Goal: Task Accomplishment & Management: Use online tool/utility

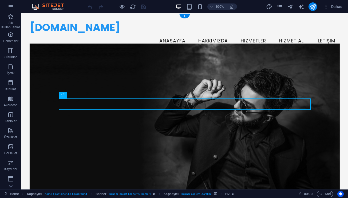
click at [151, 72] on figure at bounding box center [185, 123] width 310 height 160
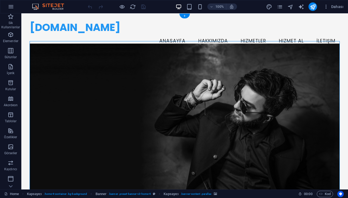
click at [151, 72] on figure at bounding box center [185, 123] width 310 height 160
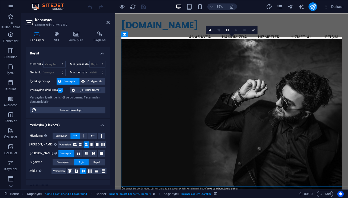
click at [186, 85] on figure at bounding box center [252, 137] width 260 height 189
click at [212, 30] on link at bounding box center [210, 30] width 9 height 9
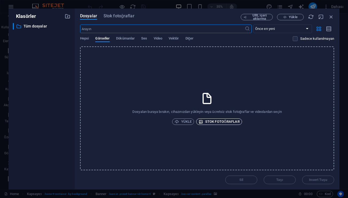
click at [218, 119] on span "Stok fotoğraflar" at bounding box center [218, 121] width 41 height 6
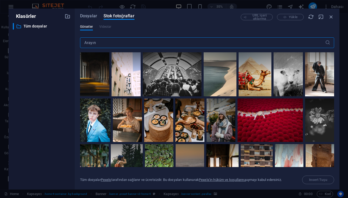
click at [177, 46] on input "text" at bounding box center [202, 42] width 245 height 11
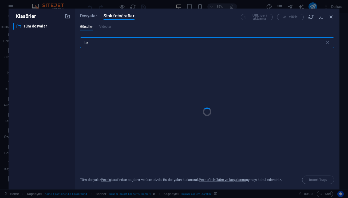
type input "t"
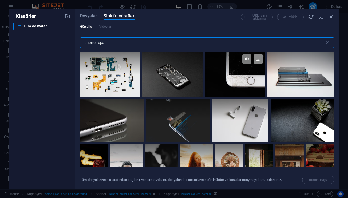
type input "phone repair"
click at [258, 60] on icon at bounding box center [257, 58] width 9 height 9
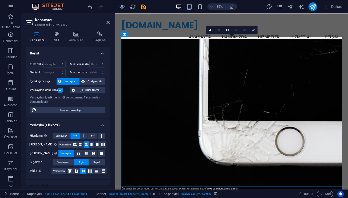
drag, startPoint x: 247, startPoint y: 54, endPoint x: 229, endPoint y: 54, distance: 17.3
click at [229, 54] on figure at bounding box center [252, 137] width 260 height 189
click at [225, 31] on link at bounding box center [227, 30] width 9 height 9
click at [219, 31] on icon at bounding box center [219, 30] width 2 height 3
click at [219, 31] on icon at bounding box center [218, 30] width 2 height 3
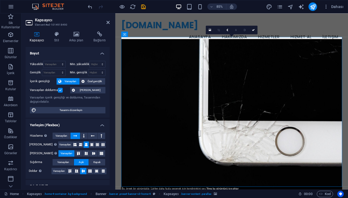
click at [219, 31] on icon at bounding box center [218, 30] width 2 height 3
click at [329, 6] on span "Dahası" at bounding box center [333, 6] width 20 height 5
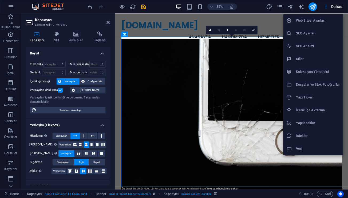
click at [211, 30] on div at bounding box center [174, 99] width 348 height 198
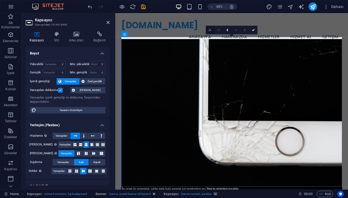
click at [210, 30] on icon at bounding box center [210, 29] width 2 height 3
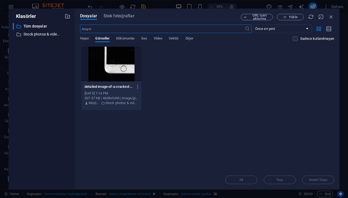
click at [210, 30] on input "text" at bounding box center [162, 29] width 165 height 9
click at [129, 15] on span "Stok fotoğraflar" at bounding box center [119, 16] width 31 height 6
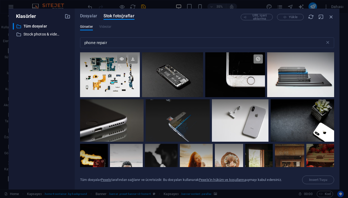
click at [116, 74] on div at bounding box center [110, 63] width 60 height 22
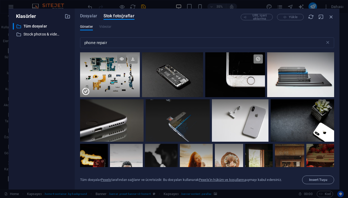
click at [133, 58] on icon at bounding box center [132, 58] width 9 height 9
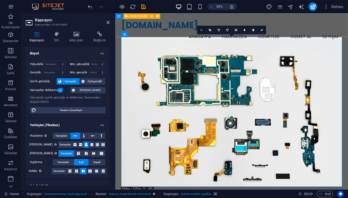
click at [202, 31] on icon at bounding box center [201, 29] width 2 height 3
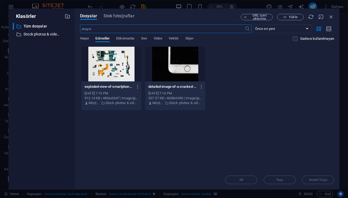
click at [129, 30] on input "text" at bounding box center [162, 29] width 165 height 9
type input "iPhone repair"
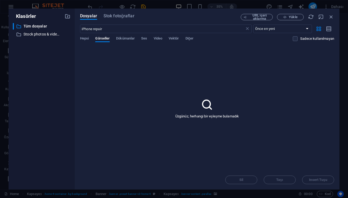
click at [79, 40] on div "Dosyalar Stok fotoğraflar URL içeri aktarma Yükle iPhone repair ​ Önce en yeni …" at bounding box center [207, 99] width 265 height 181
click at [82, 40] on span "Hepsi" at bounding box center [84, 38] width 9 height 7
click at [114, 17] on span "Stok fotoğraflar" at bounding box center [119, 16] width 31 height 6
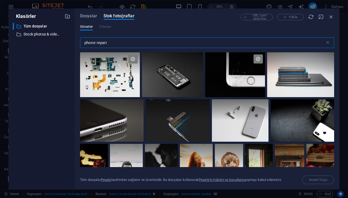
click at [85, 43] on input "phone repair" at bounding box center [202, 42] width 245 height 11
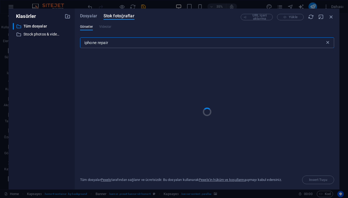
type input "iphone repair"
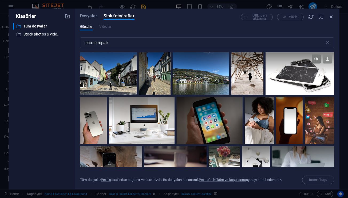
click at [327, 59] on icon at bounding box center [327, 58] width 9 height 9
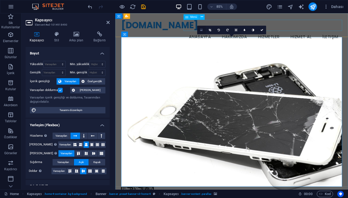
click at [201, 30] on icon at bounding box center [201, 29] width 2 height 3
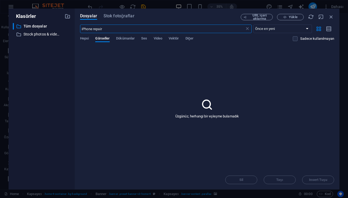
click at [218, 26] on input "iPhone repair" at bounding box center [162, 29] width 165 height 9
click at [118, 17] on span "Stok fotoğraflar" at bounding box center [119, 16] width 31 height 6
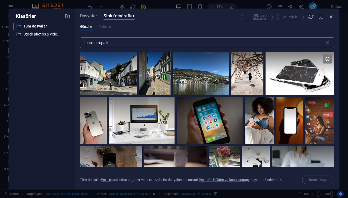
drag, startPoint x: 116, startPoint y: 42, endPoint x: 63, endPoint y: 41, distance: 53.1
click at [63, 41] on div "Klasörler ​ Tüm dosyalar Tüm dosyalar ​ Stock photos & videos Stock photos & vi…" at bounding box center [174, 99] width 331 height 181
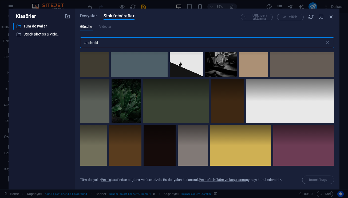
scroll to position [1529, 0]
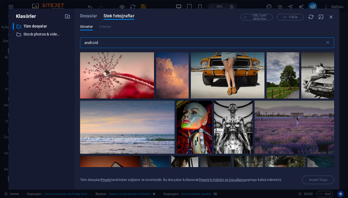
type input "android"
click at [228, 17] on icon at bounding box center [230, 12] width 9 height 9
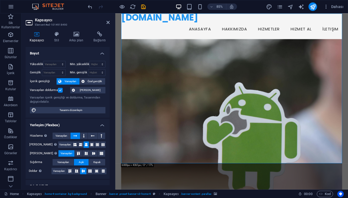
scroll to position [7, 0]
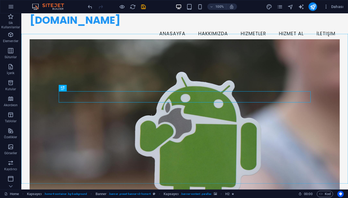
drag, startPoint x: 155, startPoint y: 111, endPoint x: 225, endPoint y: 58, distance: 88.5
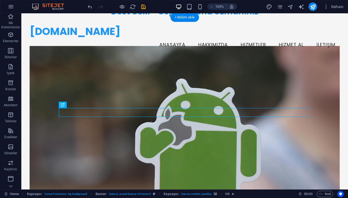
click at [205, 92] on figure at bounding box center [185, 126] width 310 height 160
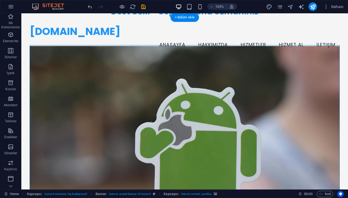
click at [203, 105] on figure at bounding box center [185, 126] width 310 height 160
click at [90, 6] on icon "undo" at bounding box center [90, 7] width 6 height 6
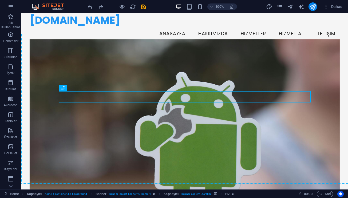
drag, startPoint x: 91, startPoint y: 103, endPoint x: 70, endPoint y: 59, distance: 48.8
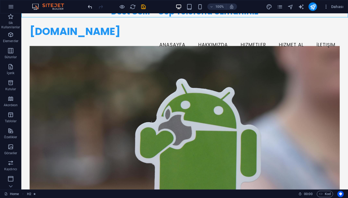
click at [87, 6] on icon "undo" at bounding box center [90, 7] width 6 height 6
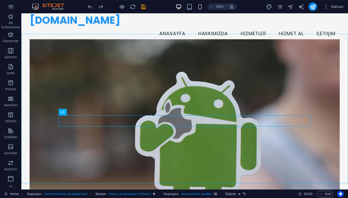
drag, startPoint x: 166, startPoint y: 118, endPoint x: 165, endPoint y: 129, distance: 10.4
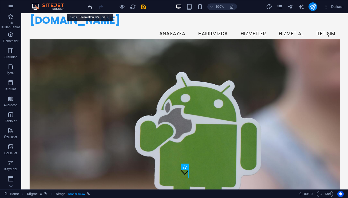
click at [89, 7] on icon "undo" at bounding box center [90, 7] width 6 height 6
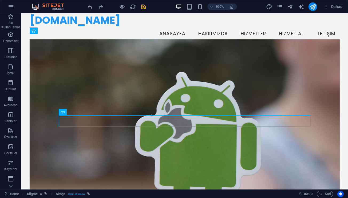
click at [160, 61] on figure at bounding box center [185, 119] width 310 height 160
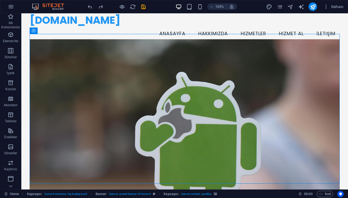
click at [189, 69] on figure at bounding box center [185, 119] width 310 height 160
click at [314, 6] on icon "publish" at bounding box center [313, 7] width 6 height 6
checkbox input "false"
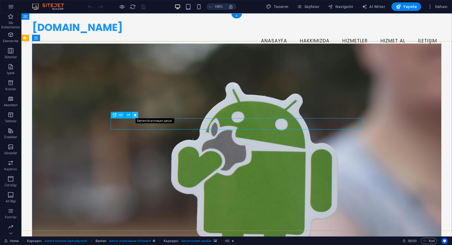
click at [135, 115] on icon at bounding box center [135, 115] width 3 height 6
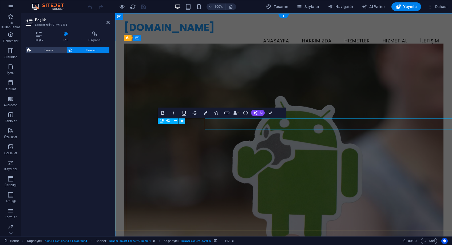
select select "fade"
select select "s"
select select "onload"
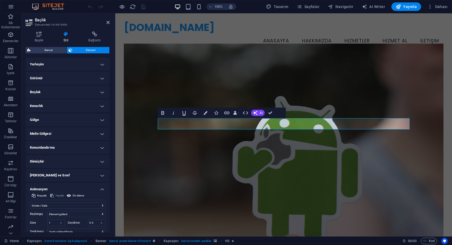
click at [50, 160] on h4 "Dönüştür" at bounding box center [68, 161] width 84 height 13
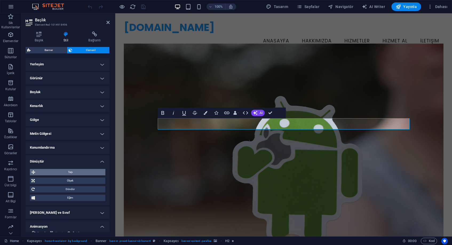
click at [61, 172] on span "Taşı" at bounding box center [70, 172] width 67 height 6
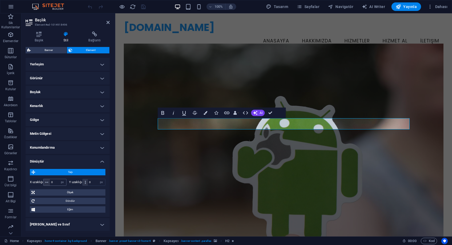
click at [46, 183] on icon at bounding box center [46, 182] width 3 height 3
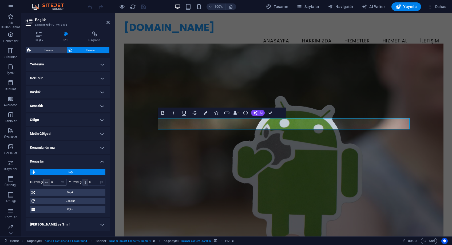
click at [46, 183] on icon at bounding box center [46, 182] width 3 height 3
click at [85, 183] on icon at bounding box center [85, 182] width 1 height 3
drag, startPoint x: 85, startPoint y: 183, endPoint x: 6, endPoint y: 168, distance: 80.1
click at [85, 183] on icon at bounding box center [85, 182] width 1 height 3
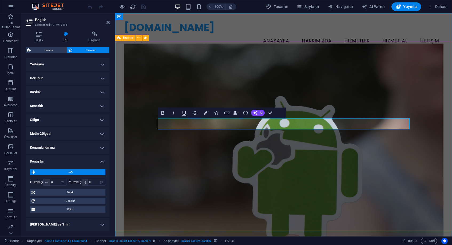
click at [162, 187] on figure at bounding box center [284, 144] width 320 height 203
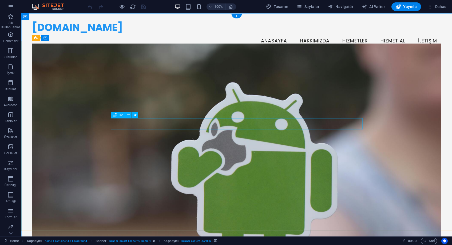
click at [41, 57] on figure at bounding box center [236, 144] width 409 height 203
click at [37, 39] on span "Banner" at bounding box center [34, 37] width 10 height 3
drag, startPoint x: 38, startPoint y: 39, endPoint x: 15, endPoint y: 45, distance: 23.2
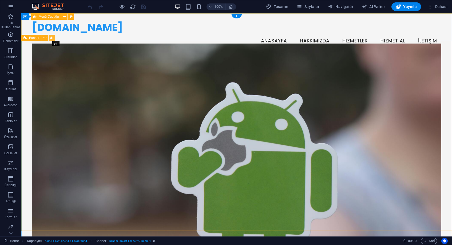
click at [52, 38] on icon at bounding box center [51, 38] width 3 height 6
select select "preset-banner-v3-home-4"
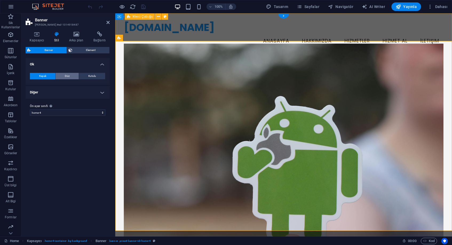
click at [68, 76] on span "Düz" at bounding box center [67, 76] width 5 height 6
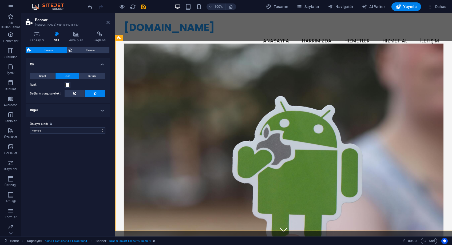
click at [108, 22] on icon at bounding box center [107, 22] width 3 height 4
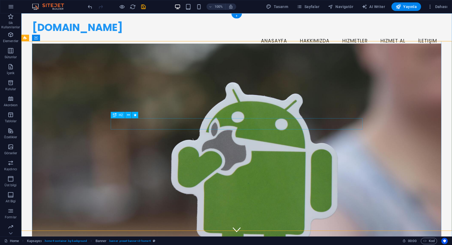
click at [236, 224] on figure at bounding box center [237, 228] width 8 height 8
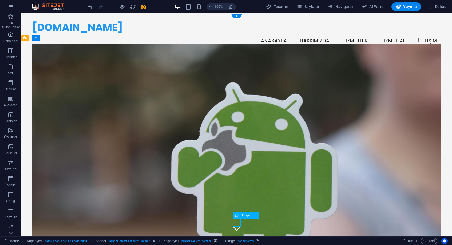
click at [236, 224] on figure at bounding box center [237, 228] width 8 height 8
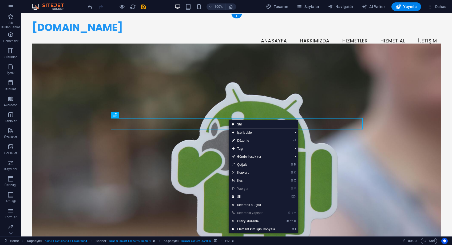
drag, startPoint x: 228, startPoint y: 120, endPoint x: 225, endPoint y: 74, distance: 46.2
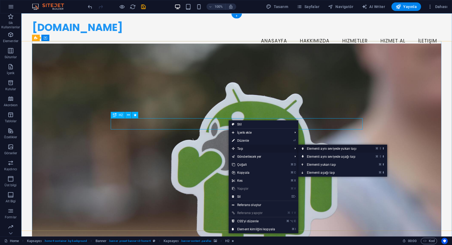
click at [324, 148] on link "⌘ ⇧ ⬆ Elementi aynı seviyede yukarı taşı" at bounding box center [332, 149] width 69 height 8
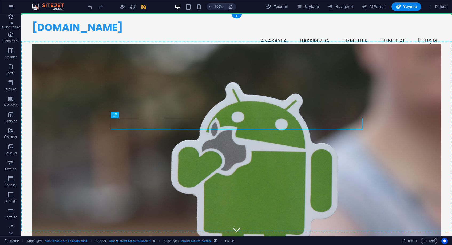
drag, startPoint x: 174, startPoint y: 122, endPoint x: 174, endPoint y: 106, distance: 15.7
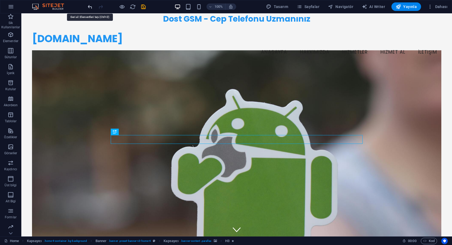
click at [90, 7] on icon "undo" at bounding box center [90, 7] width 6 height 6
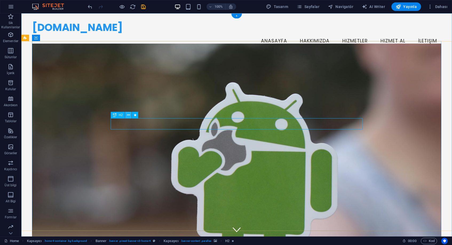
click at [129, 114] on icon at bounding box center [128, 115] width 3 height 6
click at [52, 111] on figure at bounding box center [236, 144] width 409 height 203
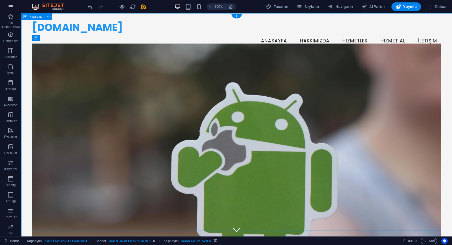
click at [10, 2] on button "button" at bounding box center [11, 6] width 13 height 13
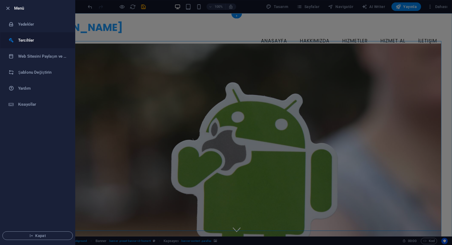
click at [40, 37] on li "Tercihler" at bounding box center [37, 40] width 75 height 16
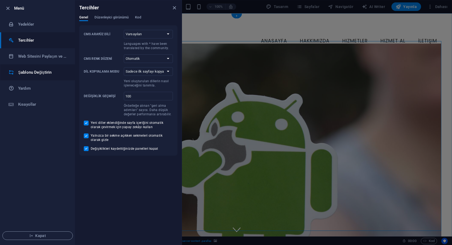
click at [33, 72] on h6 "Şablonu Değiştirin" at bounding box center [42, 72] width 49 height 6
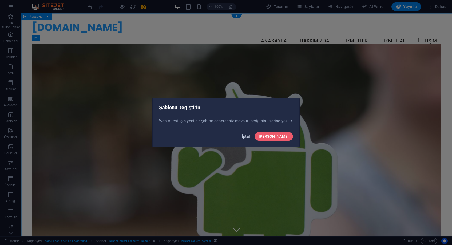
click at [250, 136] on span "İptal" at bounding box center [246, 136] width 8 height 4
